Goal: Task Accomplishment & Management: Complete application form

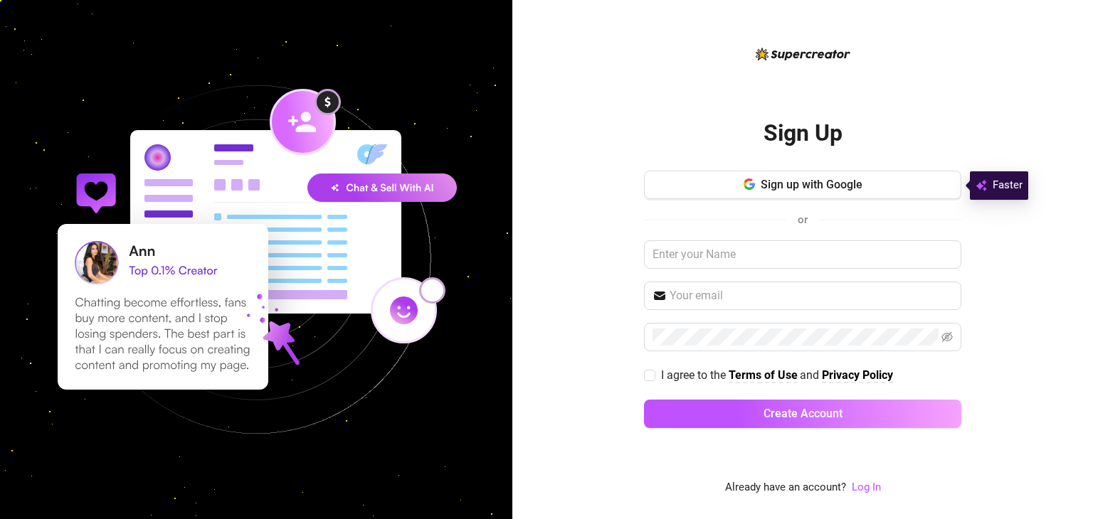
click at [768, 263] on input "text" at bounding box center [802, 254] width 317 height 28
click at [859, 493] on link "Log In" at bounding box center [866, 487] width 29 height 13
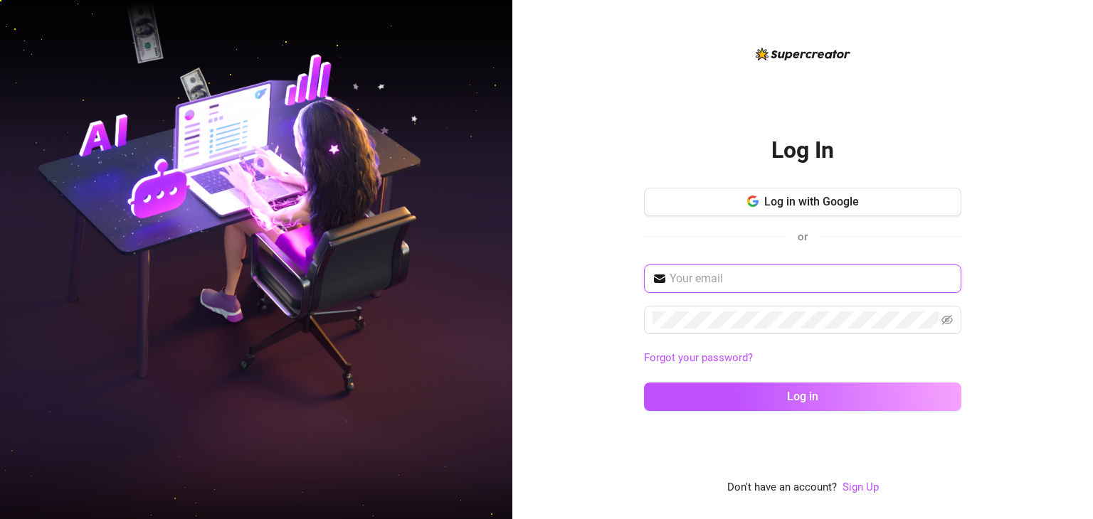
drag, startPoint x: 749, startPoint y: 280, endPoint x: 739, endPoint y: 271, distance: 13.6
click at [739, 271] on input "text" at bounding box center [811, 278] width 283 height 17
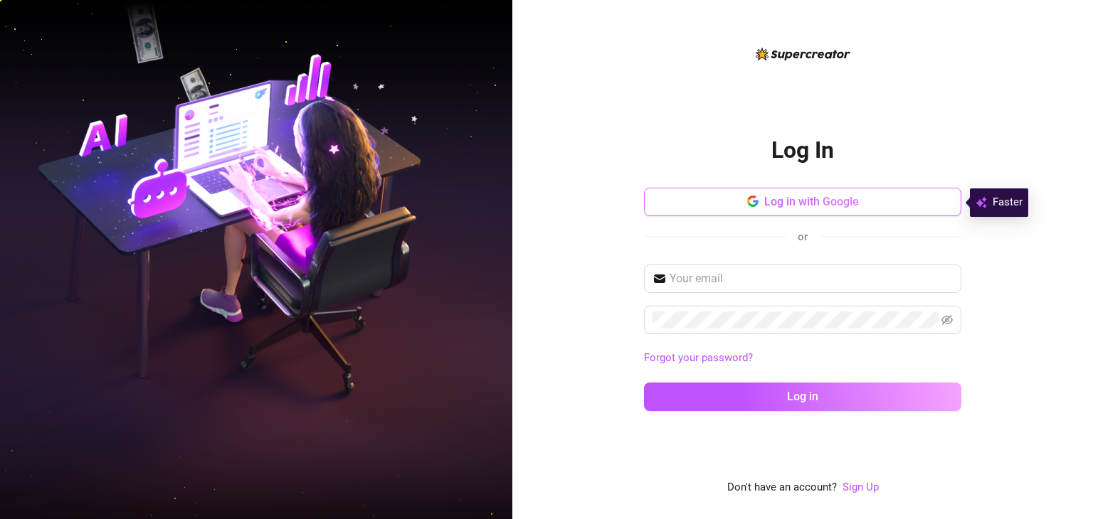
click at [722, 197] on button "Log in with Google" at bounding box center [802, 202] width 317 height 28
click at [757, 199] on icon "button" at bounding box center [752, 201] width 11 height 11
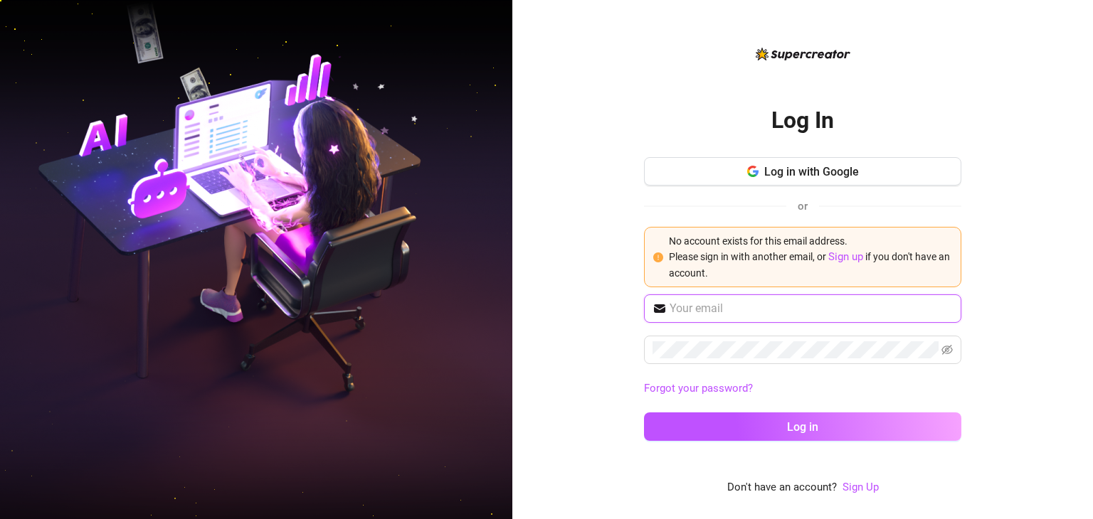
click at [744, 312] on input "text" at bounding box center [811, 308] width 283 height 17
click at [859, 491] on link "Sign Up" at bounding box center [860, 487] width 36 height 13
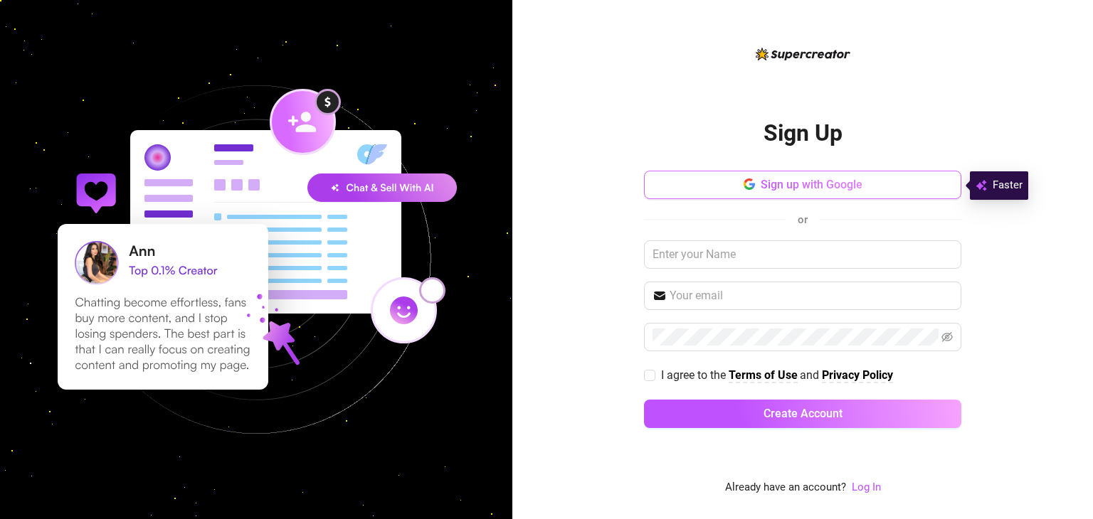
click at [784, 194] on button "Sign up with Google" at bounding box center [802, 185] width 317 height 28
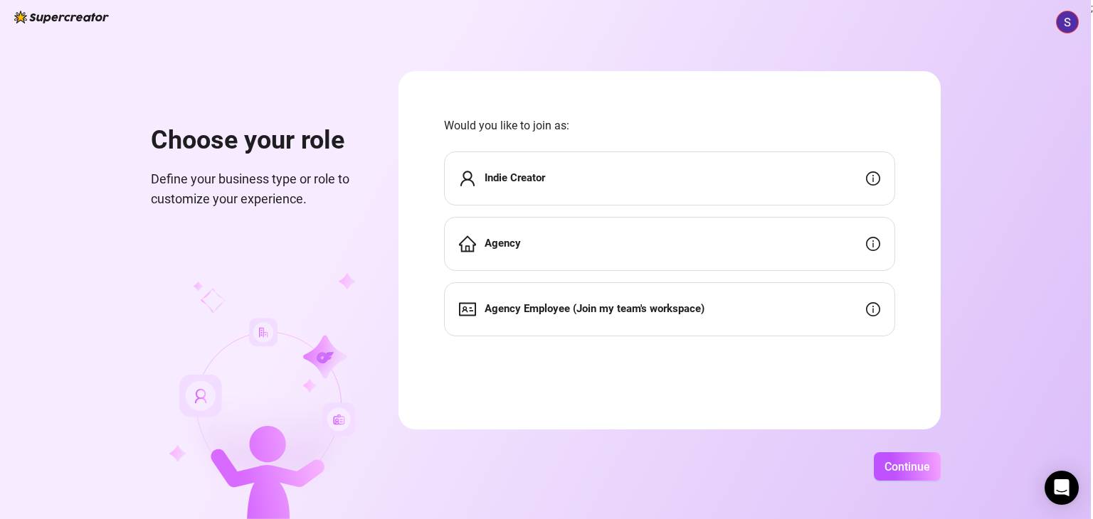
click at [549, 237] on div "Agency" at bounding box center [669, 244] width 451 height 54
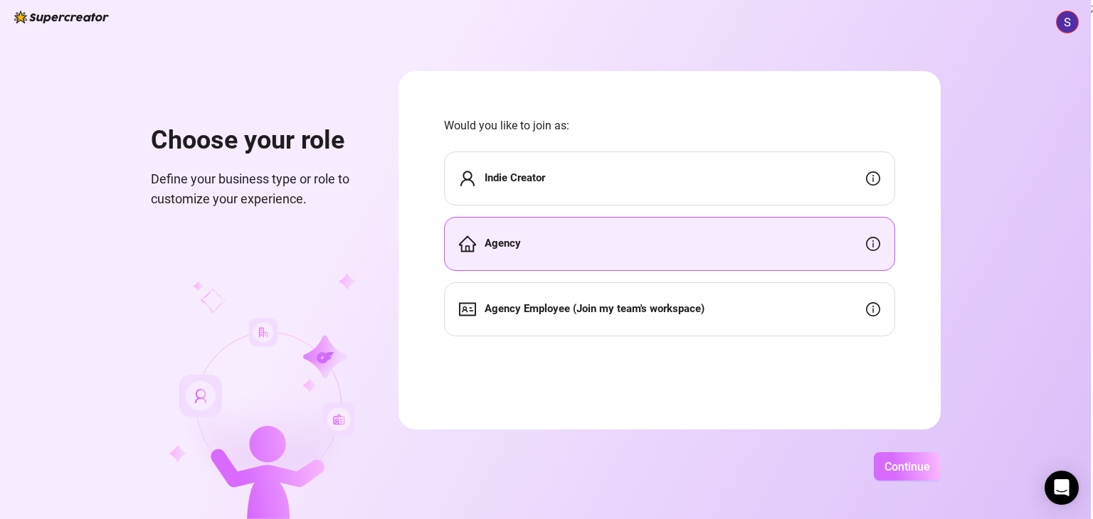
click at [922, 465] on span "Continue" at bounding box center [907, 467] width 46 height 14
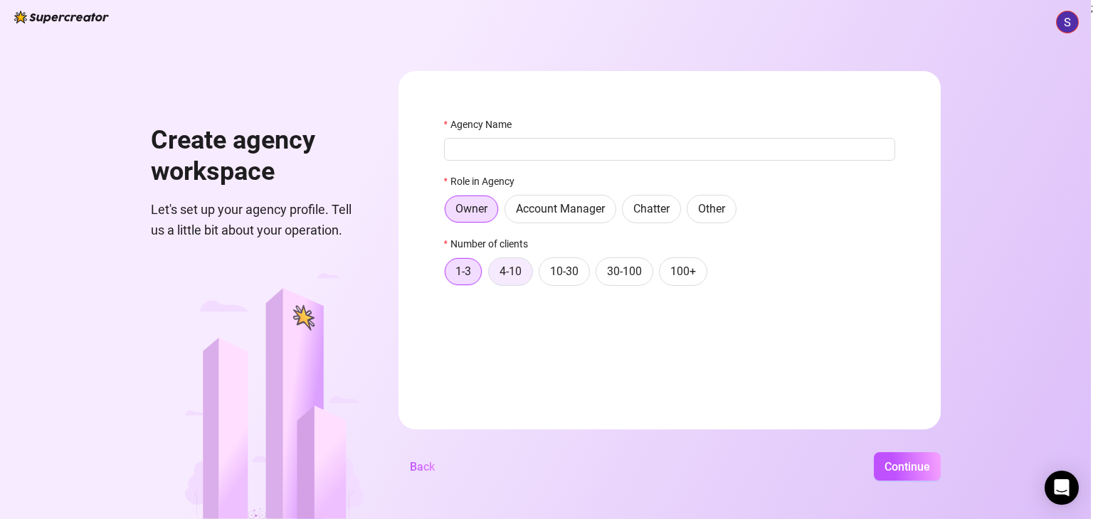
click at [521, 269] on span "4-10" at bounding box center [510, 272] width 22 height 14
click at [492, 275] on input "4-10" at bounding box center [492, 275] width 0 height 0
click at [909, 469] on span "Continue" at bounding box center [907, 467] width 46 height 14
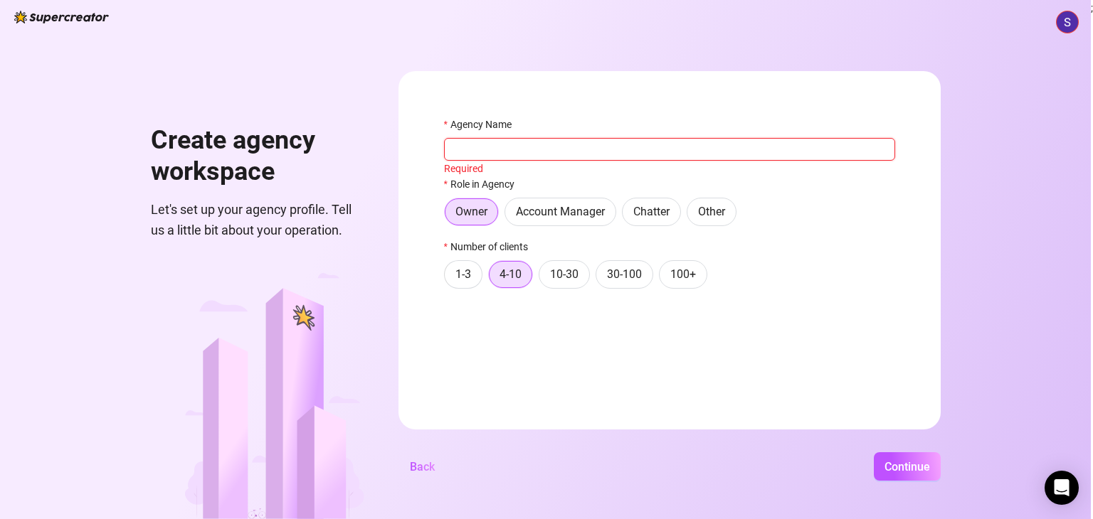
click at [512, 140] on input "Agency Name" at bounding box center [669, 149] width 451 height 23
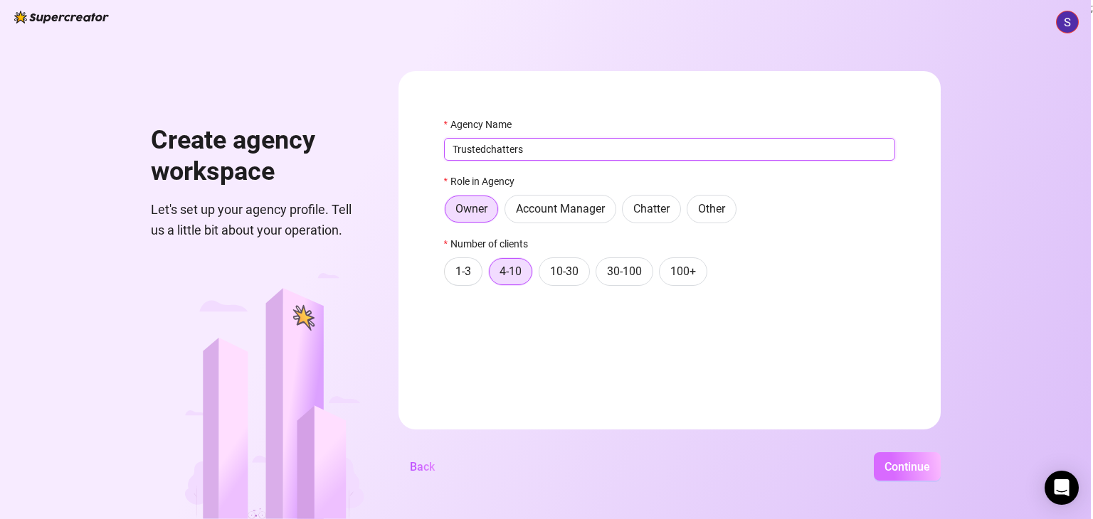
type input "Trustedchatters"
click at [897, 465] on span "Continue" at bounding box center [907, 467] width 46 height 14
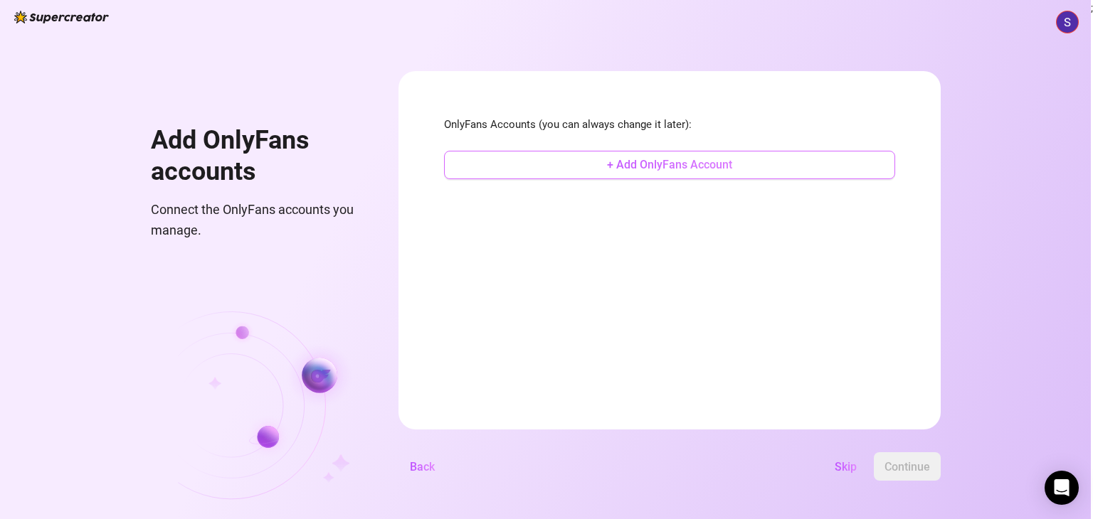
click at [603, 176] on button "+ Add OnlyFans Account" at bounding box center [669, 165] width 451 height 28
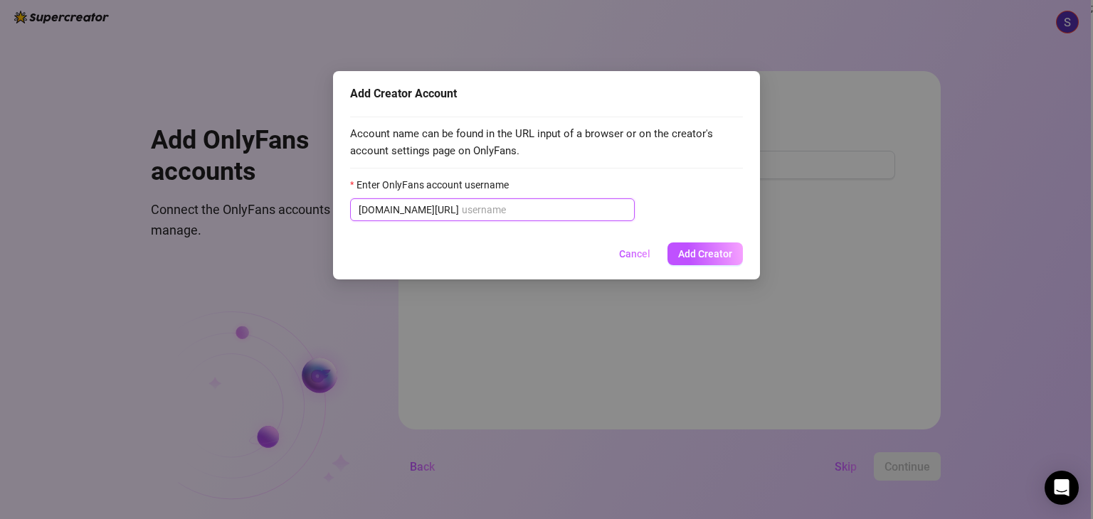
click at [546, 208] on input "Enter OnlyFans account username" at bounding box center [544, 210] width 164 height 16
click at [626, 256] on span "Cancel" at bounding box center [634, 253] width 31 height 11
